Goal: Navigation & Orientation: Find specific page/section

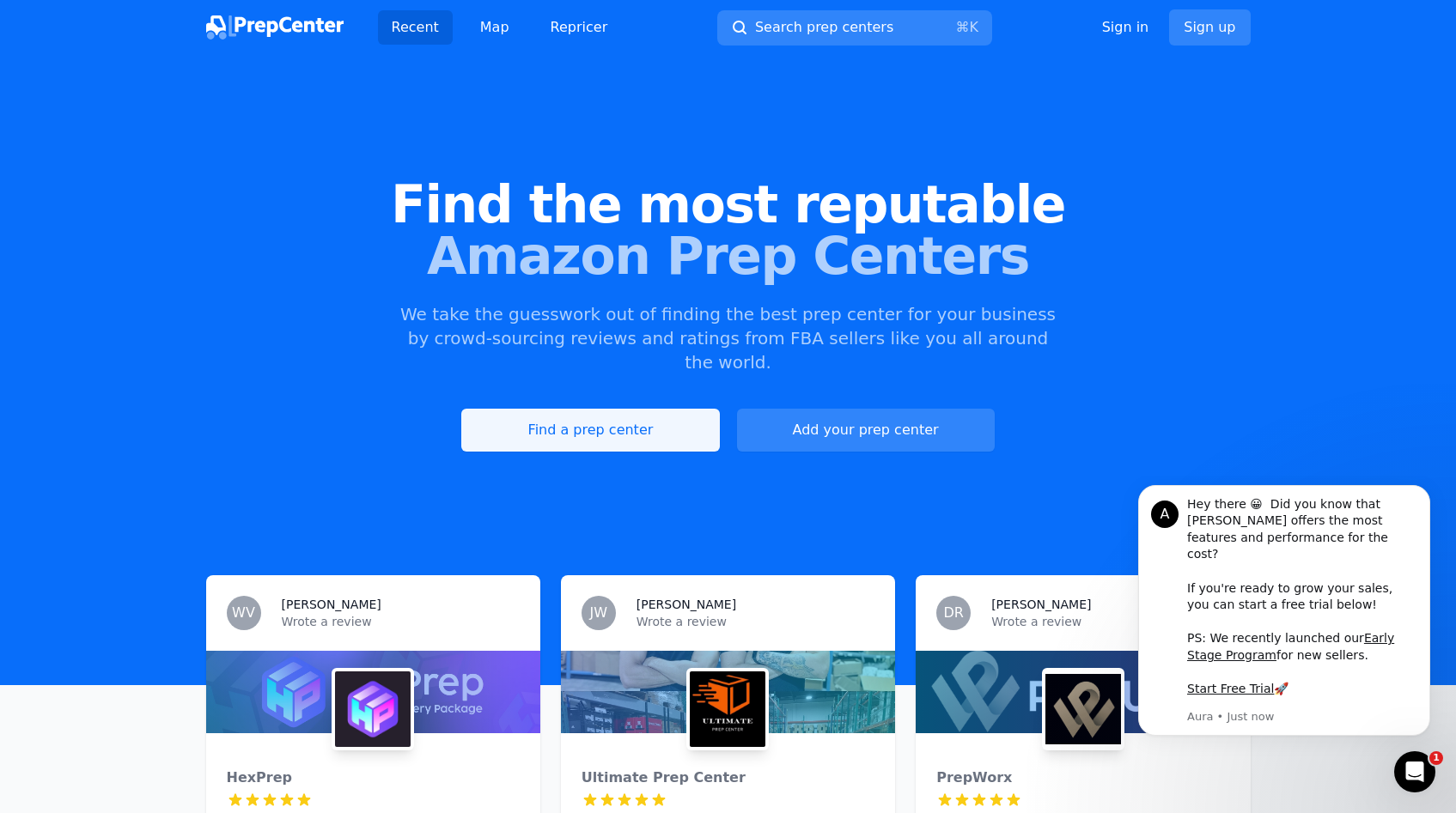
click at [540, 415] on link "Find a prep center" at bounding box center [590, 430] width 258 height 42
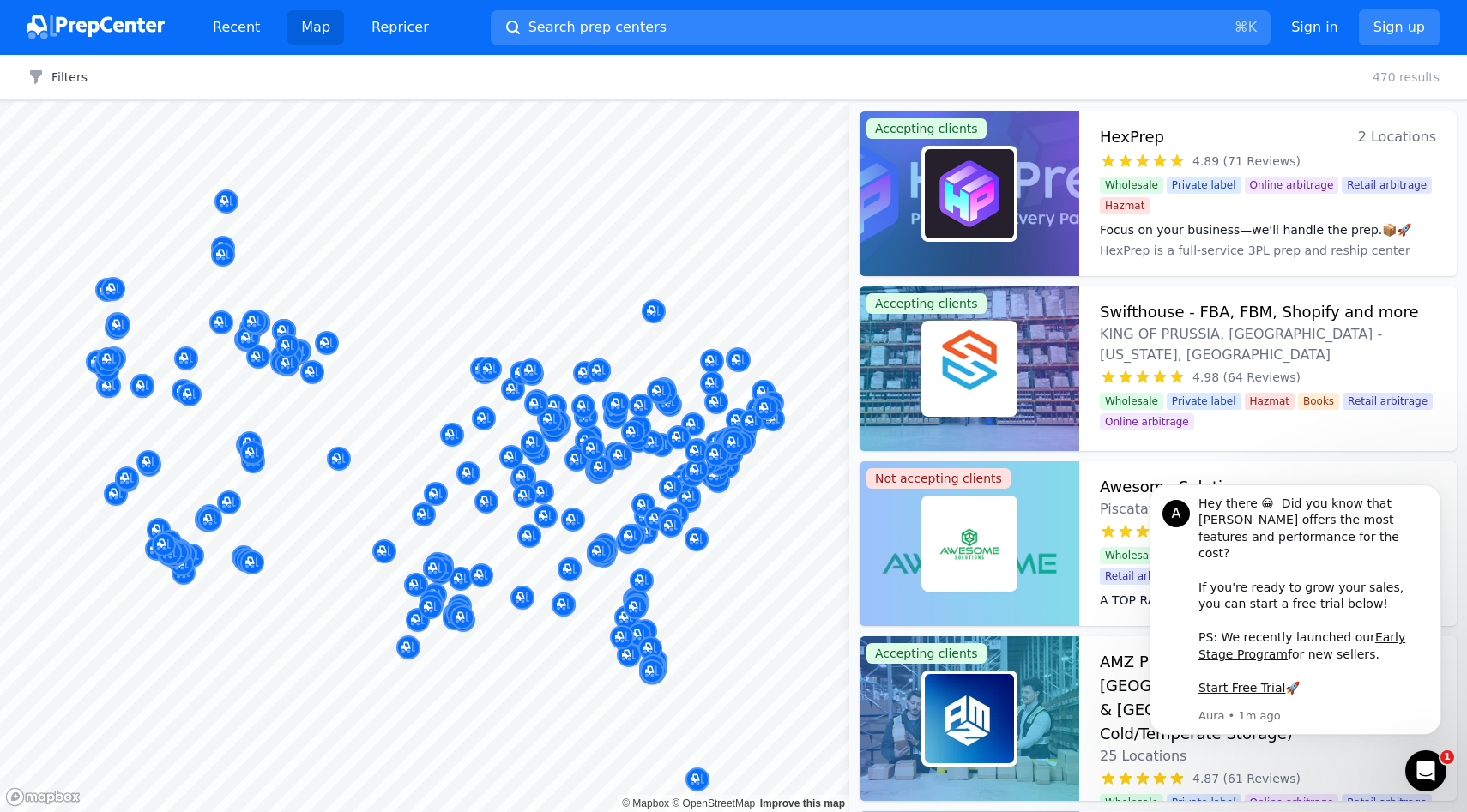
click at [314, 377] on div at bounding box center [190, 376] width 330 height 14
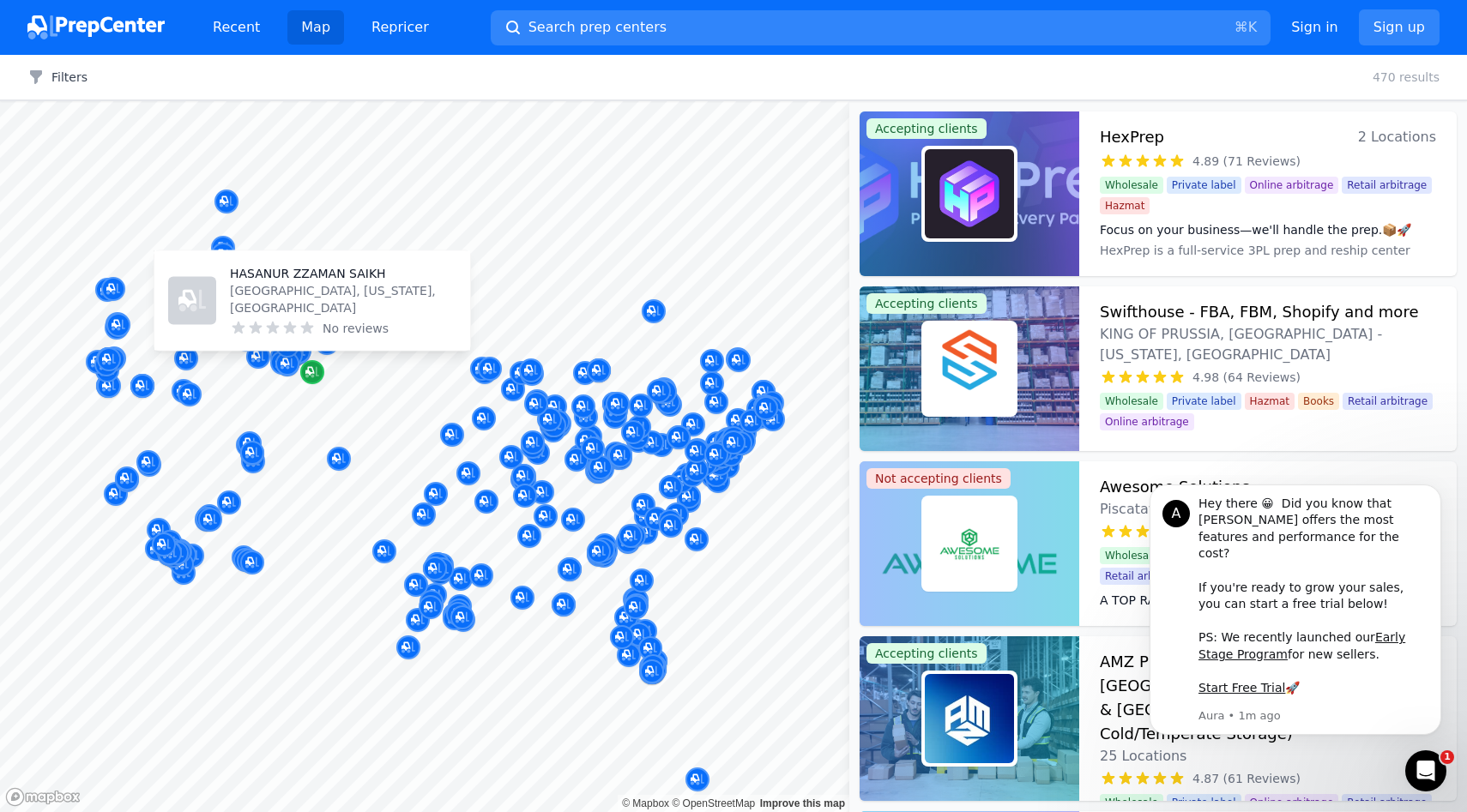
click at [314, 362] on div "Map marker" at bounding box center [312, 372] width 24 height 24
click at [307, 283] on p "HASANUR ZZAMAN SAIKH" at bounding box center [342, 274] width 227 height 17
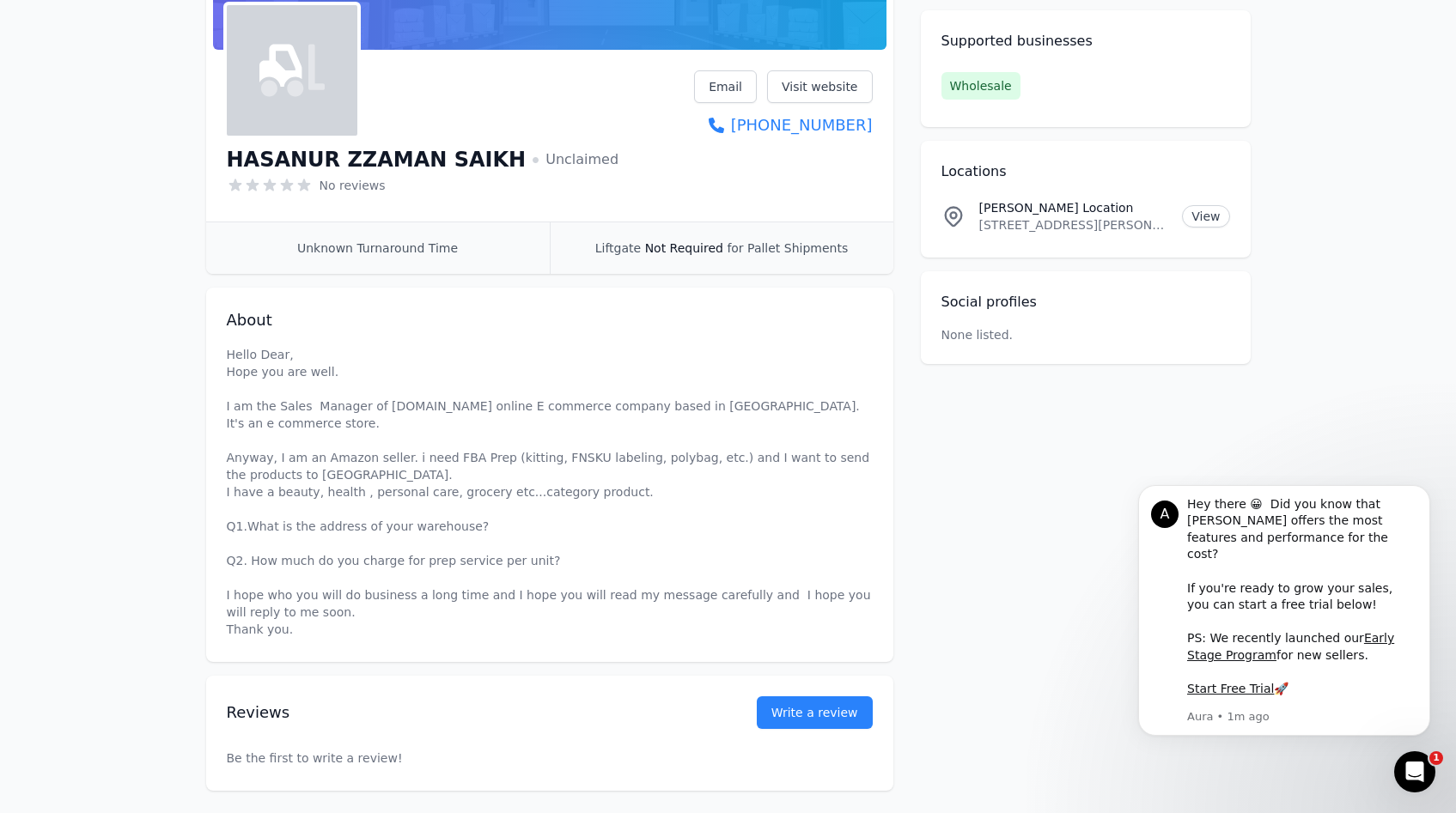
scroll to position [266, 0]
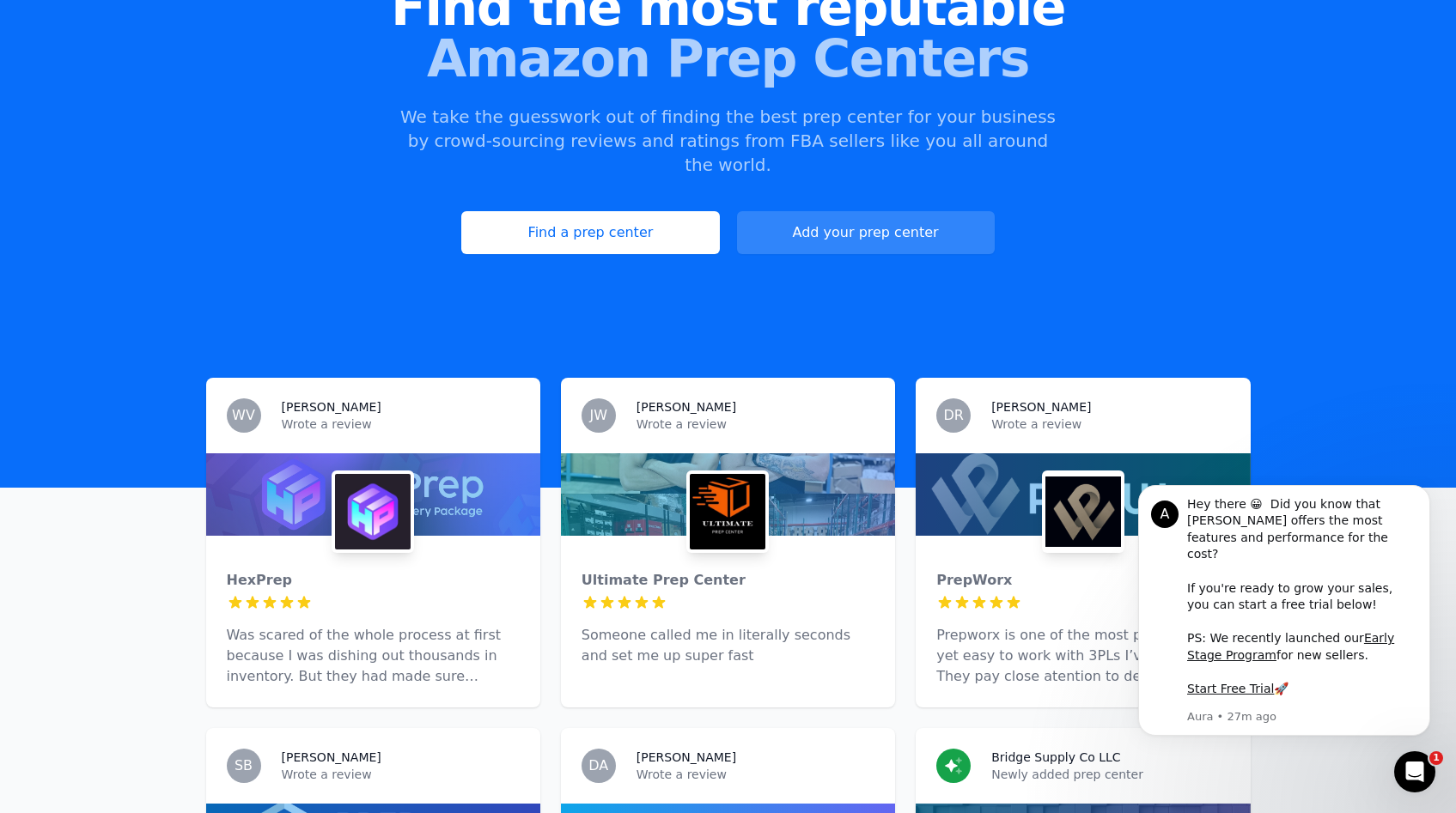
scroll to position [201, 0]
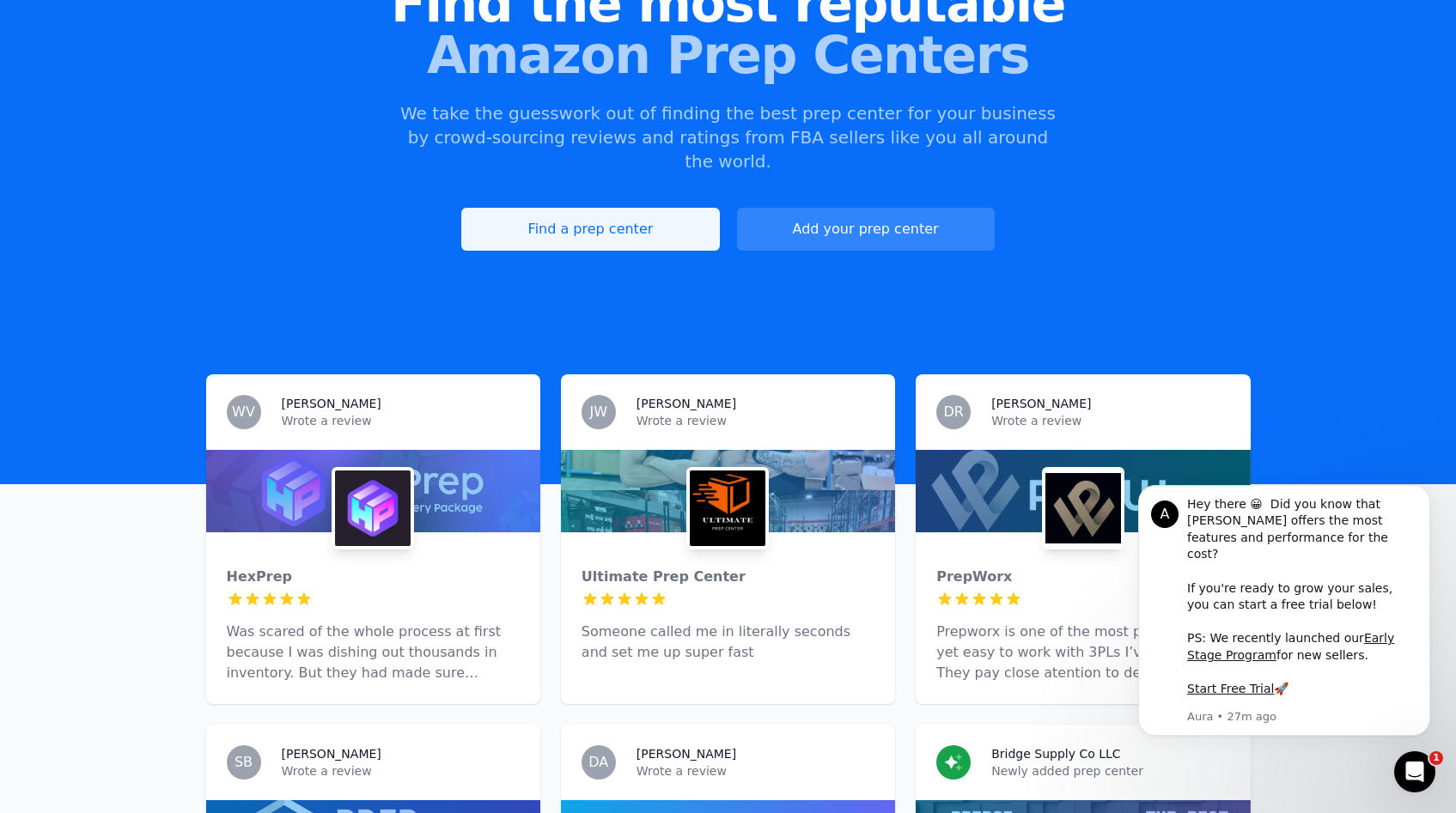
click at [564, 208] on link "Find a prep center" at bounding box center [590, 229] width 258 height 42
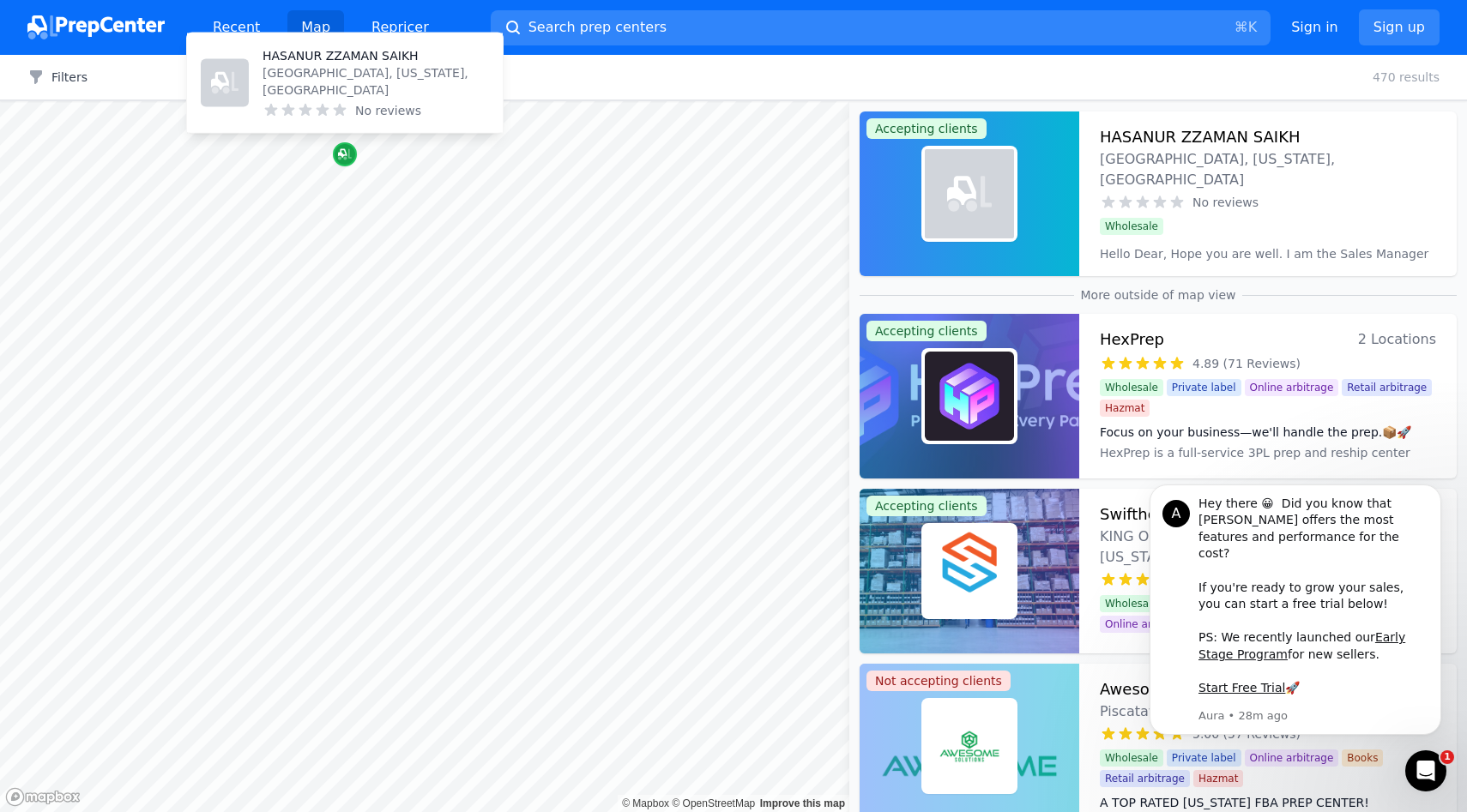
click at [345, 155] on icon "Map marker" at bounding box center [341, 153] width 9 height 9
click at [340, 60] on div "[PERSON_NAME] Sheridan, [US_STATE], [GEOGRAPHIC_DATA] No reviews" at bounding box center [344, 83] width 302 height 86
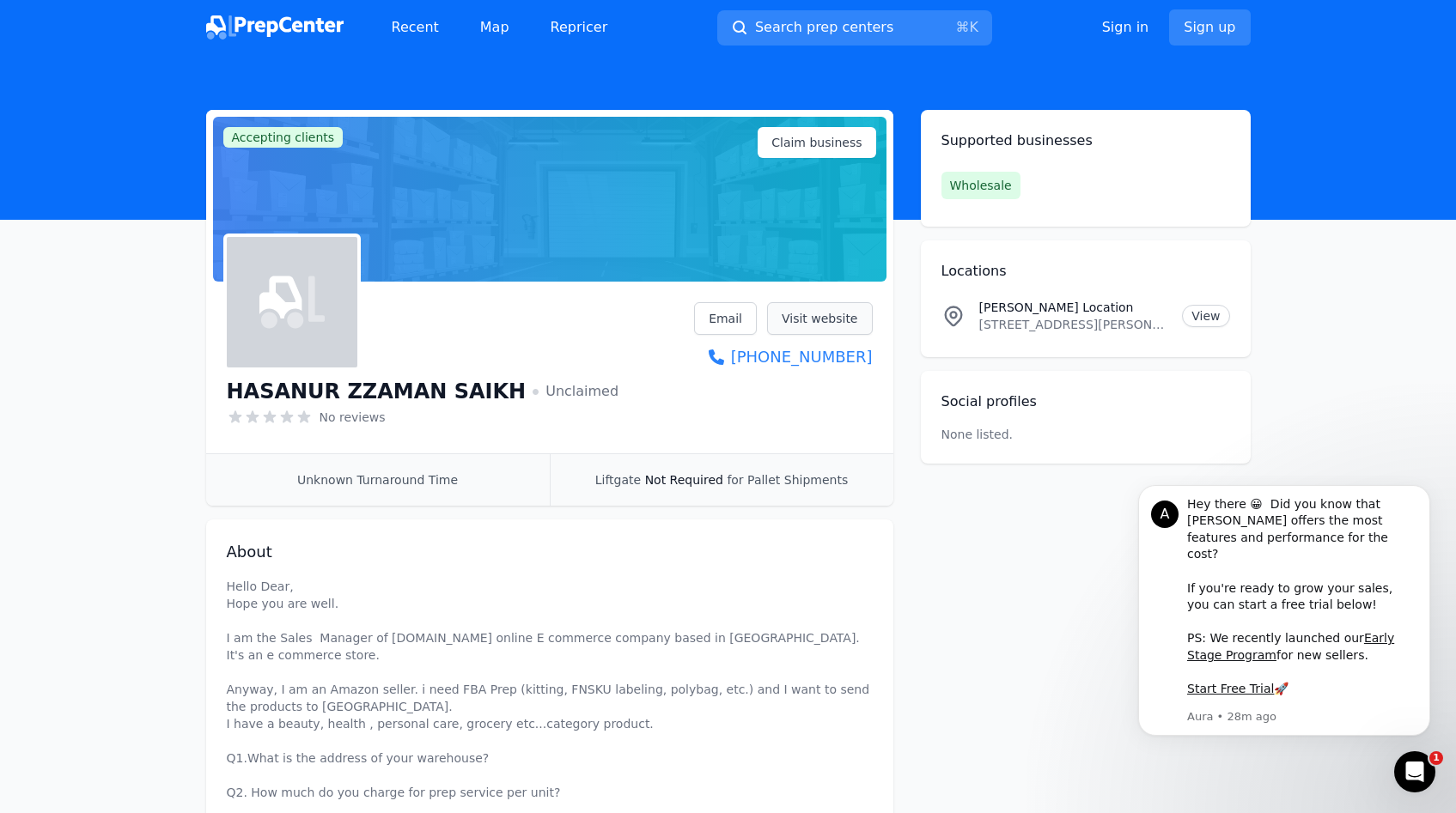
click at [823, 312] on link "Visit website" at bounding box center [819, 319] width 105 height 33
